Goal: Navigation & Orientation: Find specific page/section

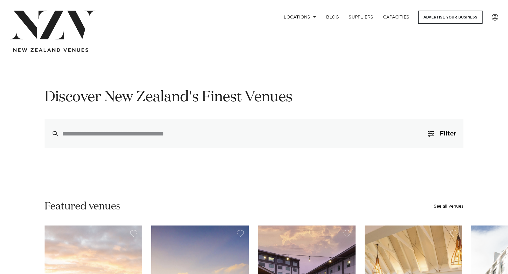
drag, startPoint x: 270, startPoint y: 82, endPoint x: 284, endPoint y: 63, distance: 23.8
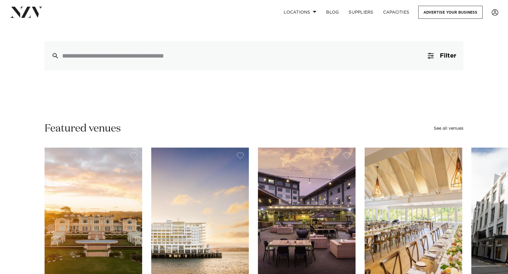
scroll to position [138, 0]
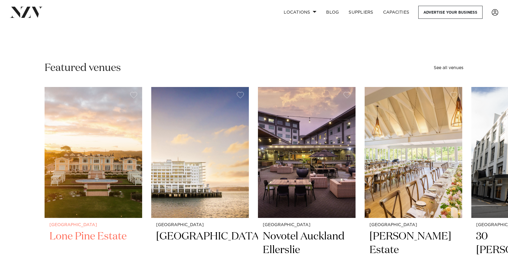
click at [74, 121] on img "1 / 48" at bounding box center [94, 152] width 98 height 131
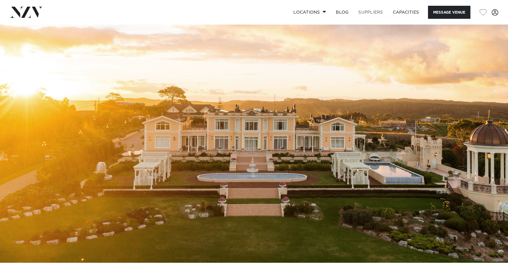
click at [382, 10] on link "SUPPLIERS" at bounding box center [370, 12] width 34 height 13
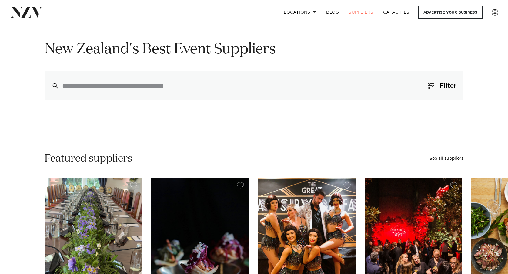
scroll to position [118, 0]
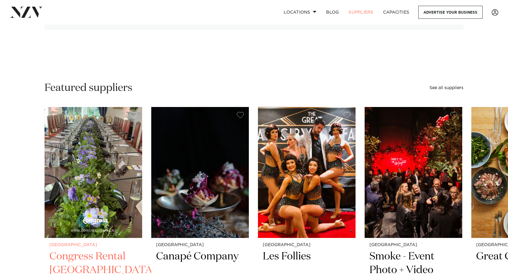
click at [87, 158] on img "1 / 6" at bounding box center [94, 172] width 98 height 131
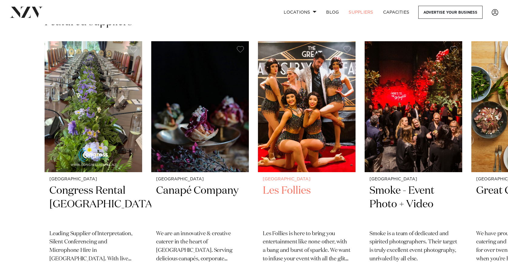
scroll to position [185, 0]
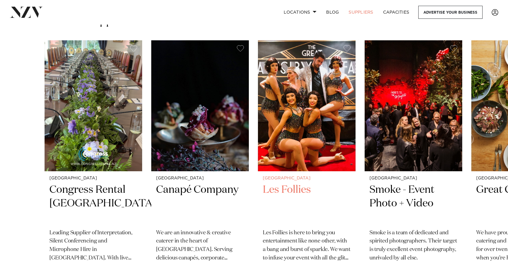
click at [307, 128] on img "3 / 6" at bounding box center [307, 105] width 98 height 131
